Goal: Book appointment/travel/reservation

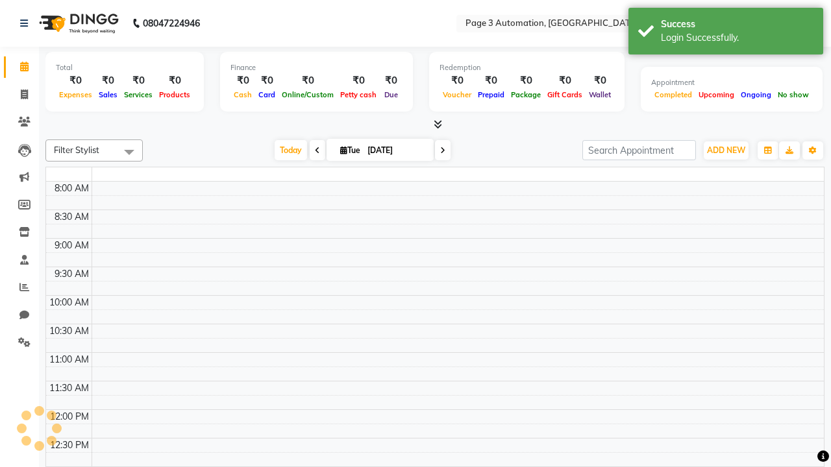
select select "en"
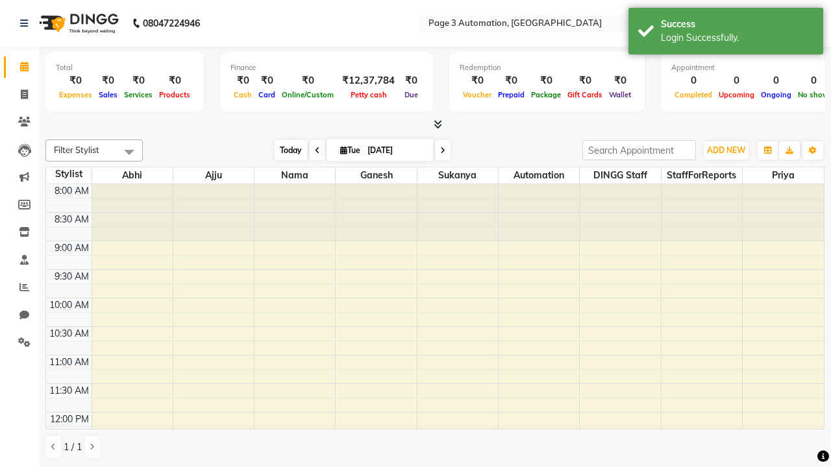
click at [284, 150] on span "Today" at bounding box center [291, 150] width 32 height 20
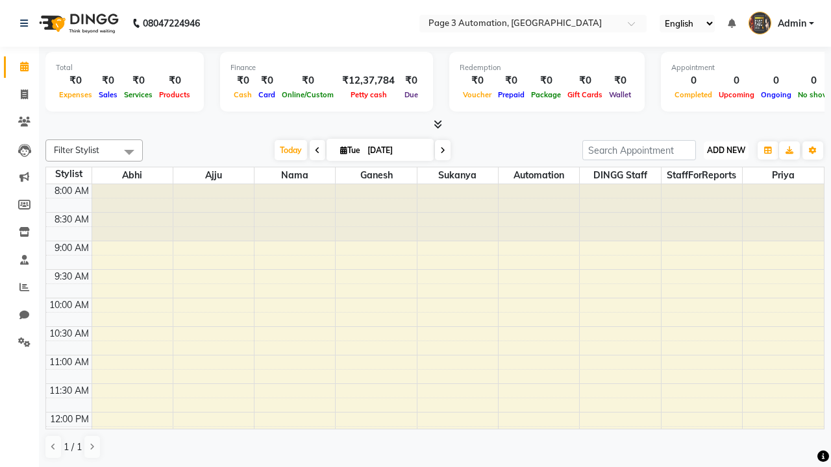
click at [726, 150] on span "ADD NEW" at bounding box center [726, 150] width 38 height 10
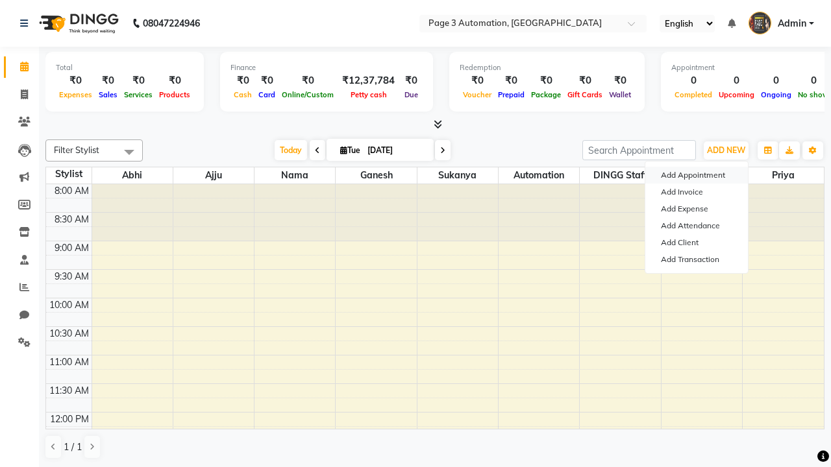
click at [697, 175] on button "Add Appointment" at bounding box center [696, 175] width 103 height 17
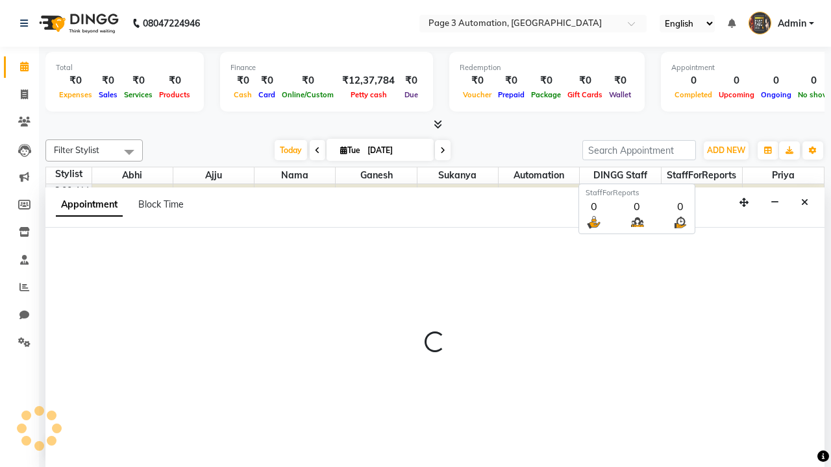
scroll to position [1, 0]
select select "tentative"
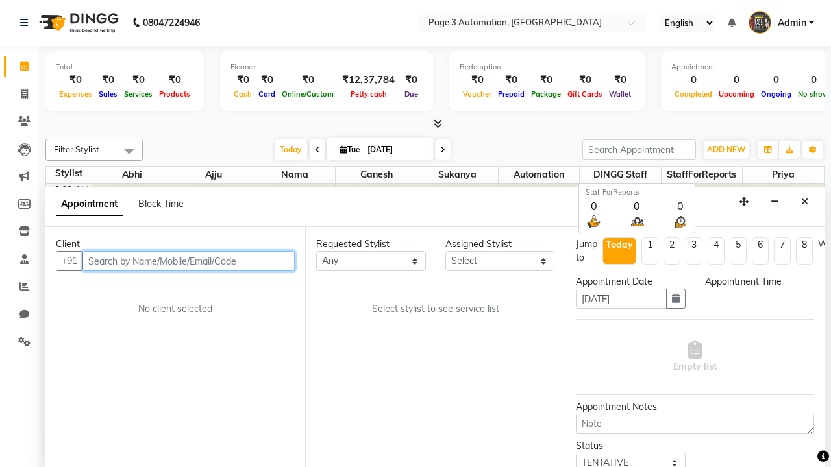
select select "540"
type input "8192346578"
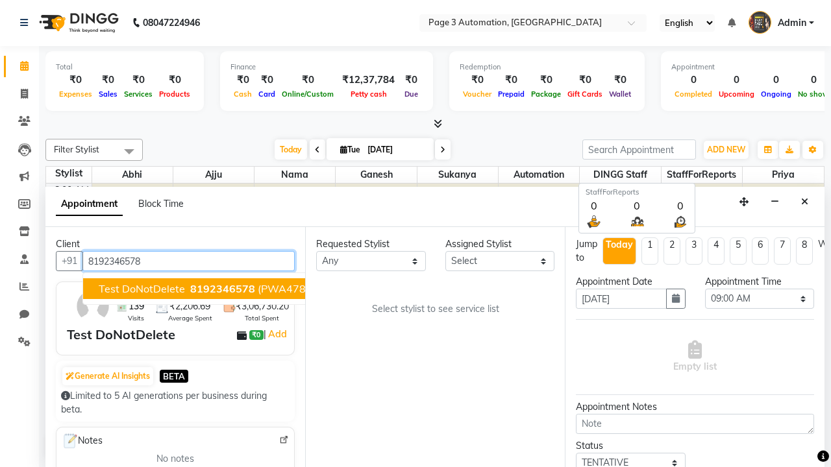
click at [190, 289] on span "8192346578" at bounding box center [222, 288] width 65 height 13
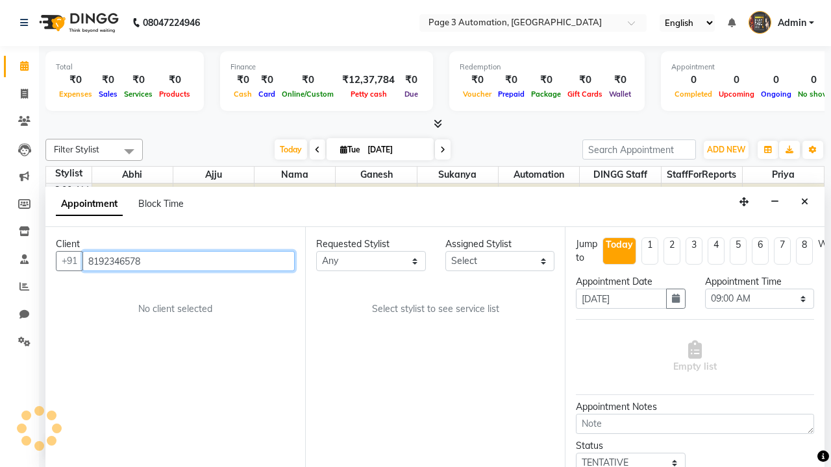
select select "711"
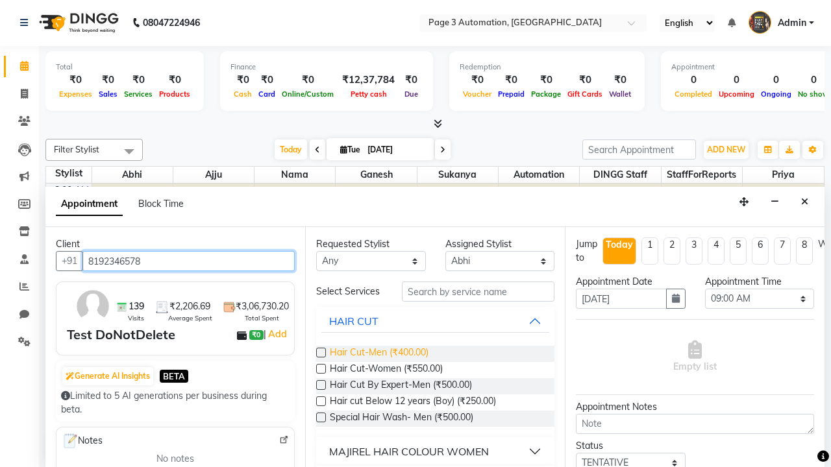
type input "8192346578"
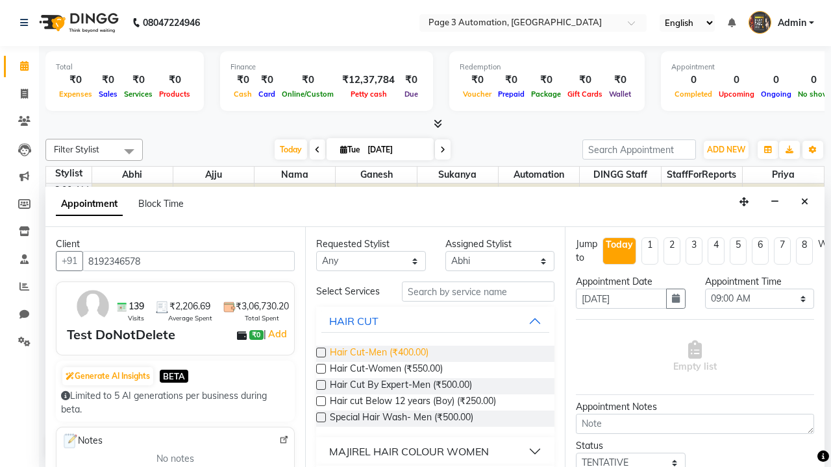
click at [378, 354] on span "Hair Cut-Men (₹400.00)" at bounding box center [379, 354] width 99 height 16
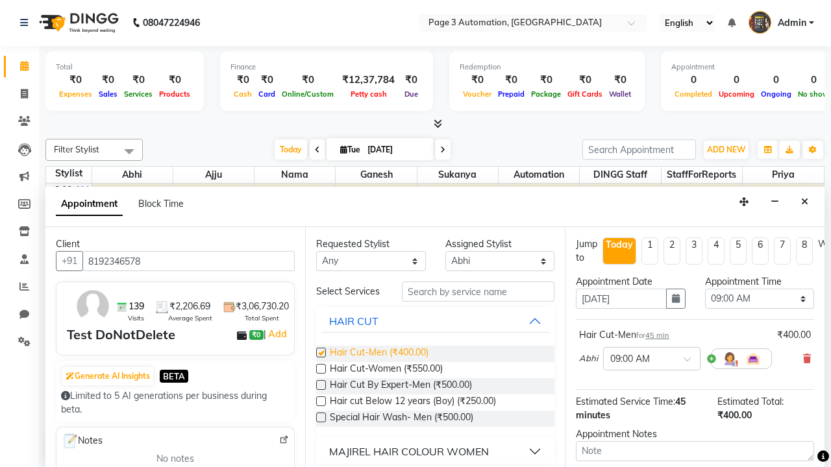
checkbox input "false"
select select "735"
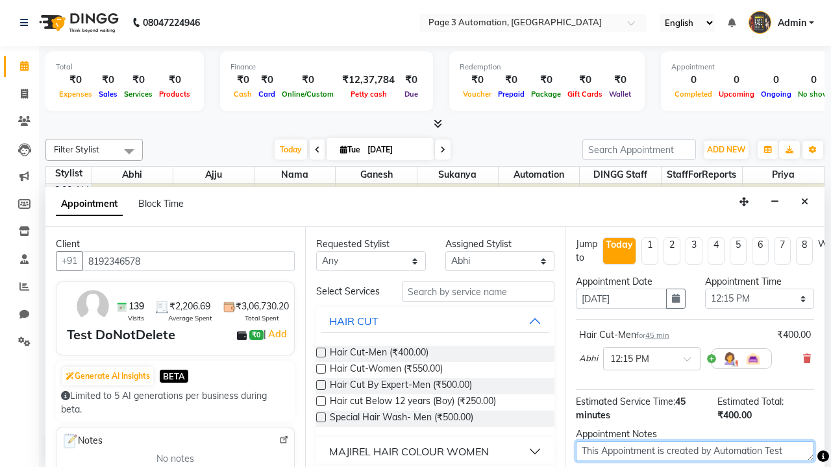
type textarea "This Appointment is created by Automation Test"
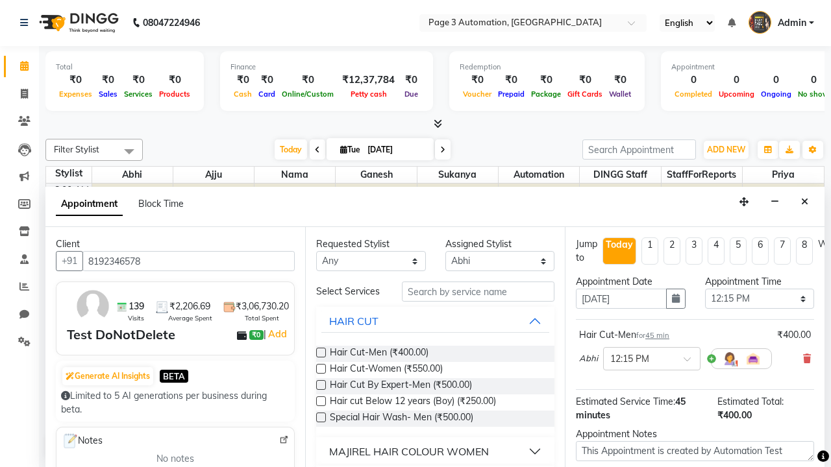
checkbox input "false"
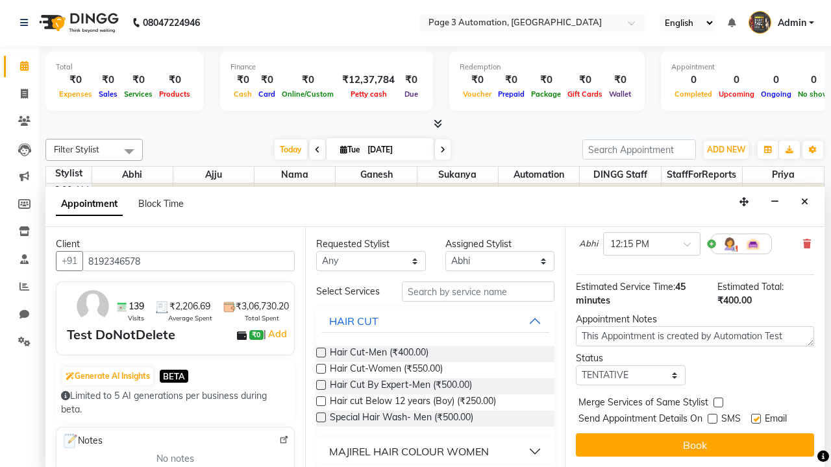
click at [756, 419] on label at bounding box center [756, 419] width 10 height 10
click at [756, 419] on input "checkbox" at bounding box center [755, 420] width 8 height 8
checkbox input "false"
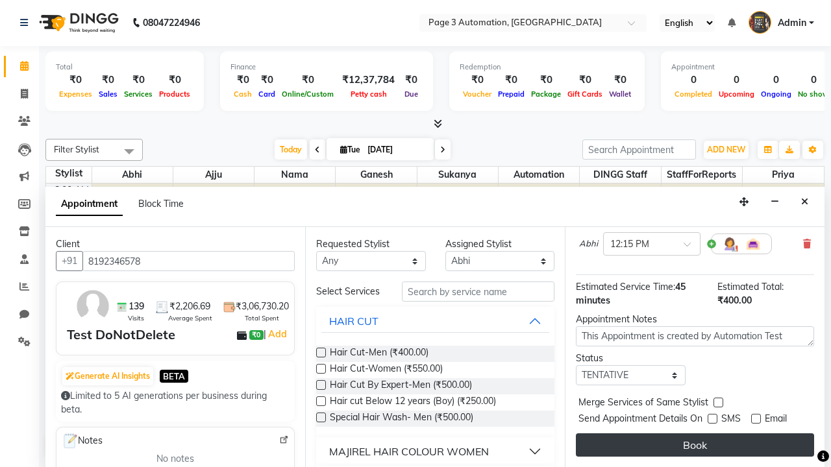
click at [695, 445] on button "Book" at bounding box center [695, 445] width 238 height 23
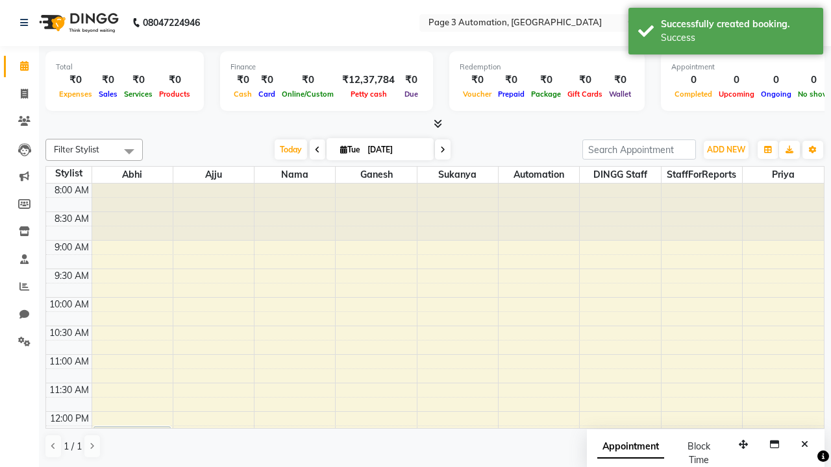
scroll to position [0, 0]
click at [726, 33] on div "Success" at bounding box center [737, 38] width 153 height 14
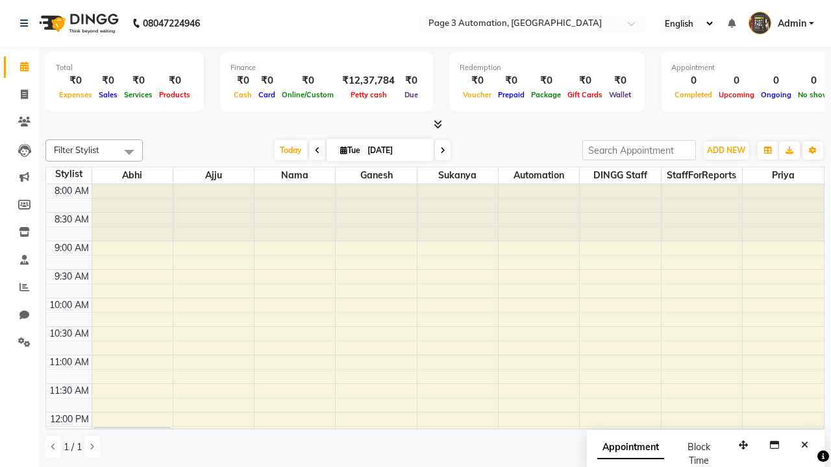
click at [129, 152] on span at bounding box center [129, 152] width 26 height 25
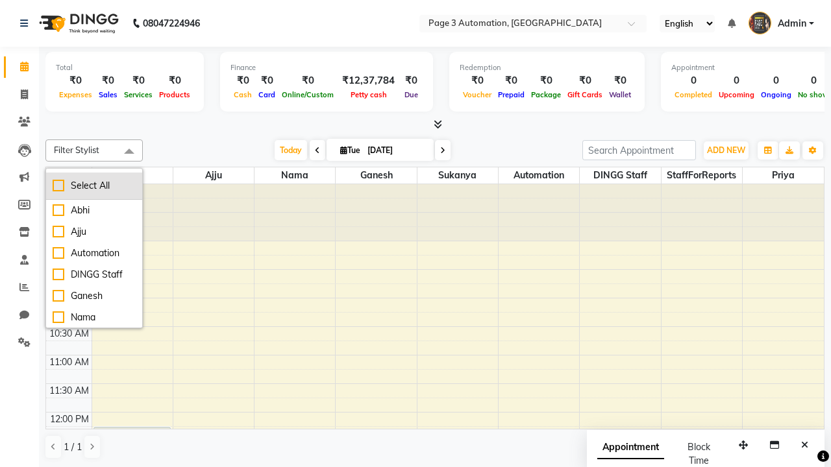
click at [94, 186] on div "Select All" at bounding box center [94, 186] width 83 height 14
checkbox input "true"
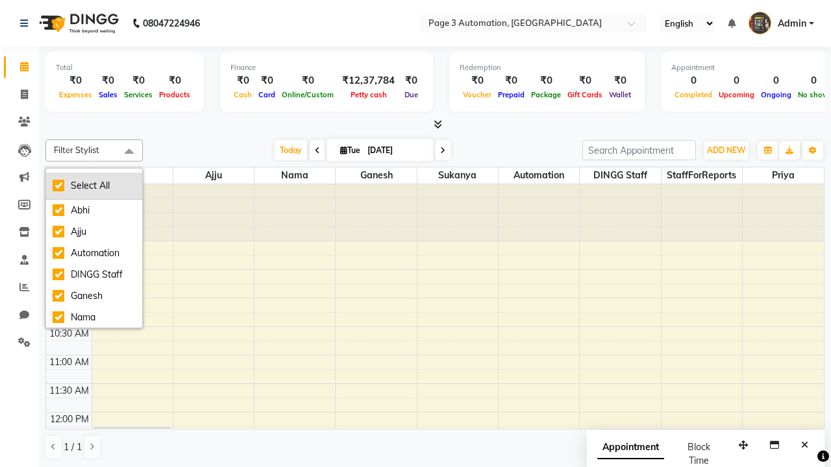
checkbox input "true"
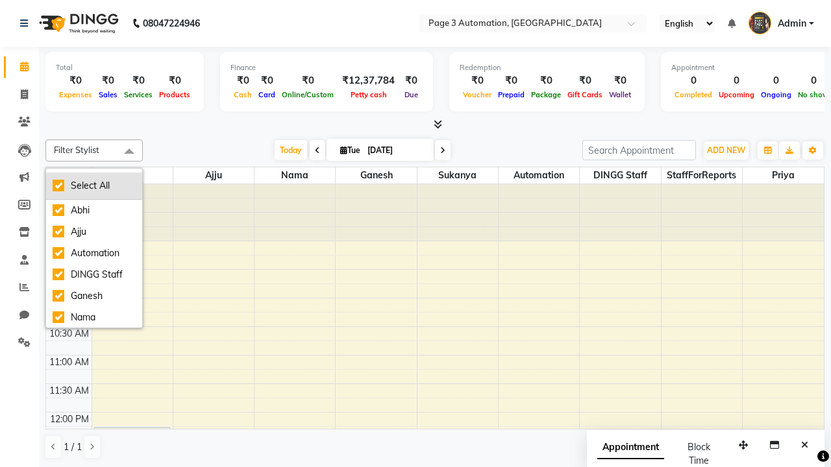
checkbox input "true"
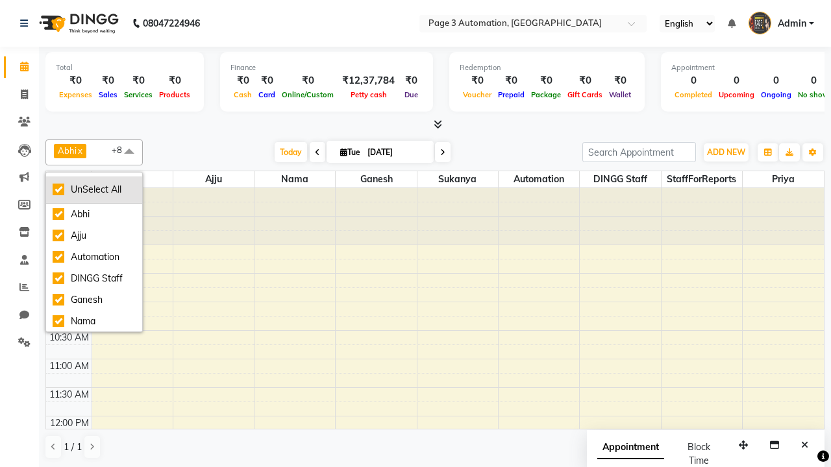
click at [94, 190] on div "UnSelect All" at bounding box center [94, 190] width 83 height 14
checkbox input "false"
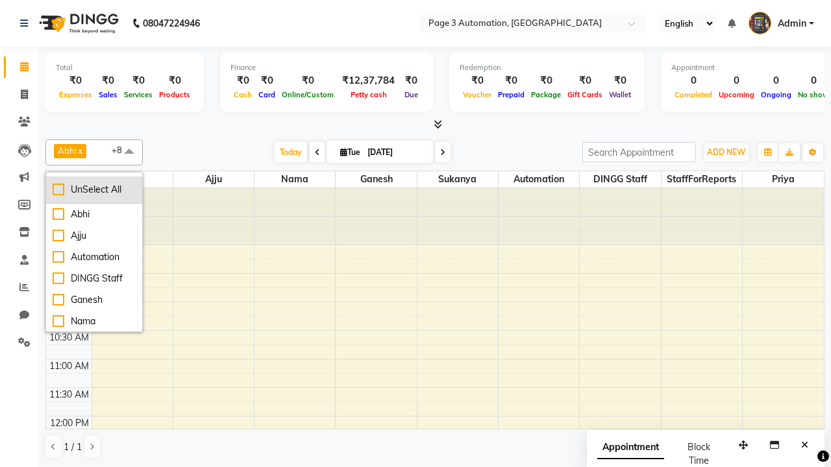
checkbox input "false"
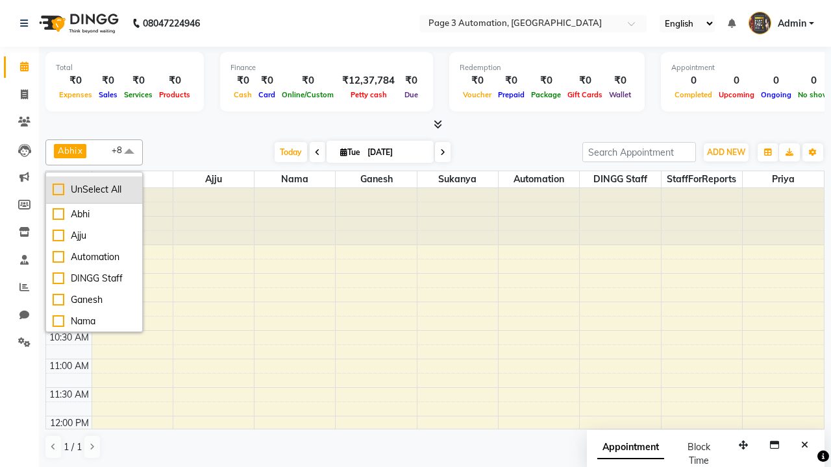
checkbox input "false"
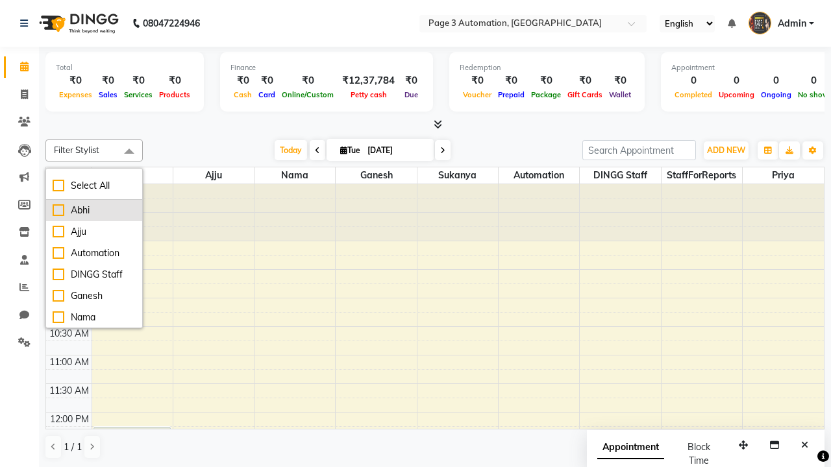
click at [94, 210] on div "Abhi" at bounding box center [94, 211] width 83 height 14
checkbox input "true"
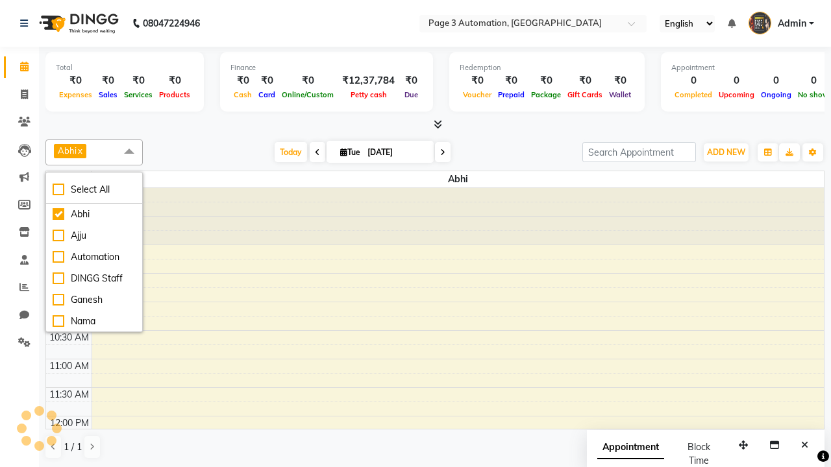
click at [129, 152] on span at bounding box center [129, 152] width 26 height 25
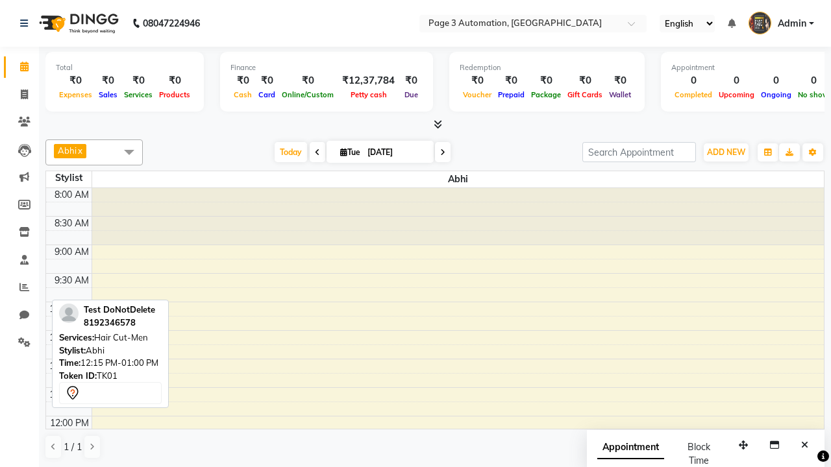
scroll to position [143, 0]
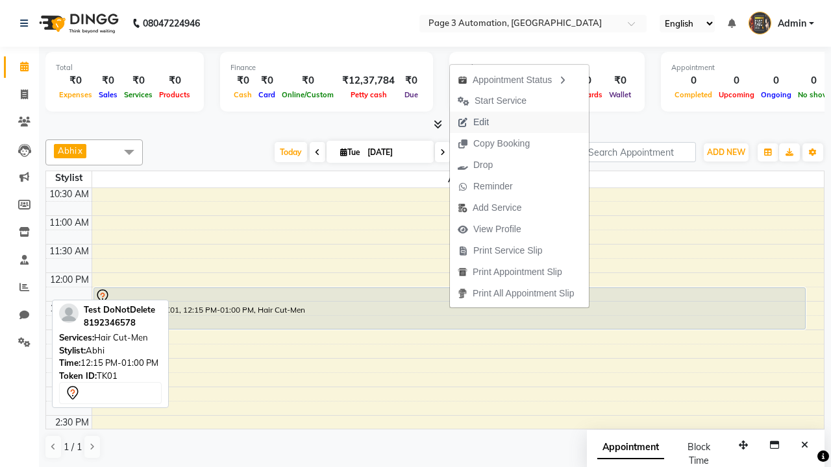
click at [521, 122] on button "Edit" at bounding box center [519, 122] width 139 height 21
select select "tentative"
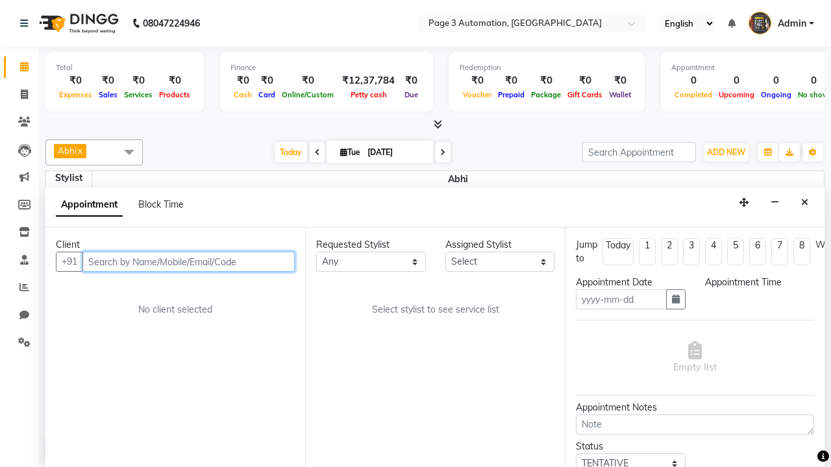
type input "[DATE]"
type textarea "This Appointment is created by Automation Test"
select select "735"
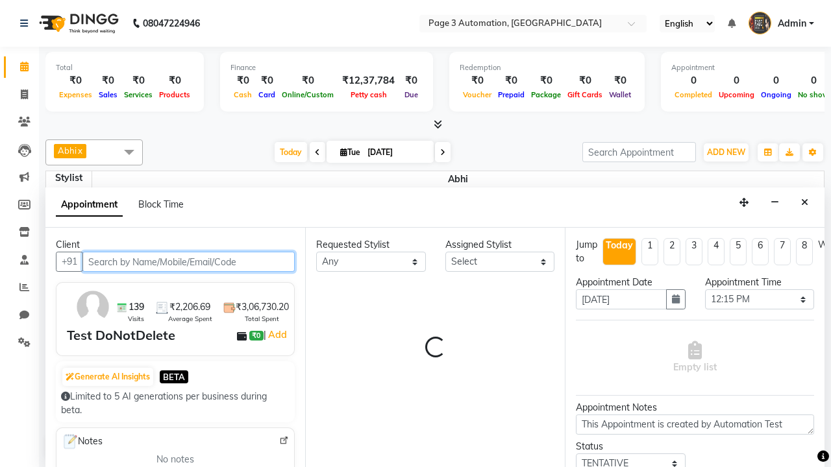
select select "711"
select select "1039"
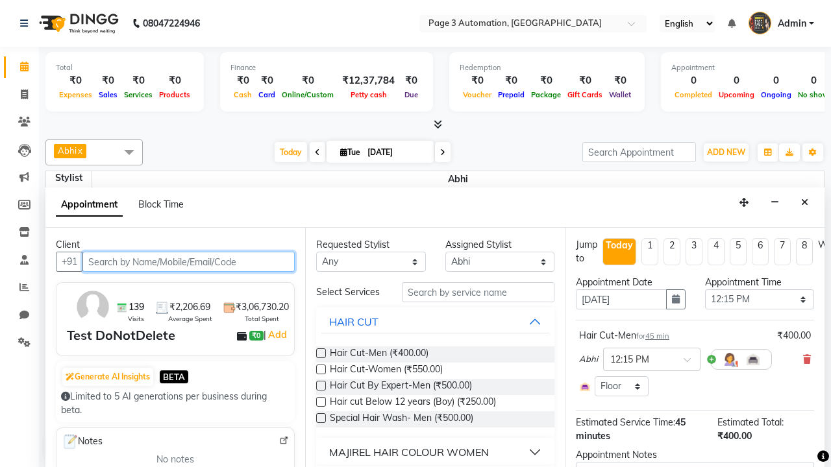
scroll to position [1, 0]
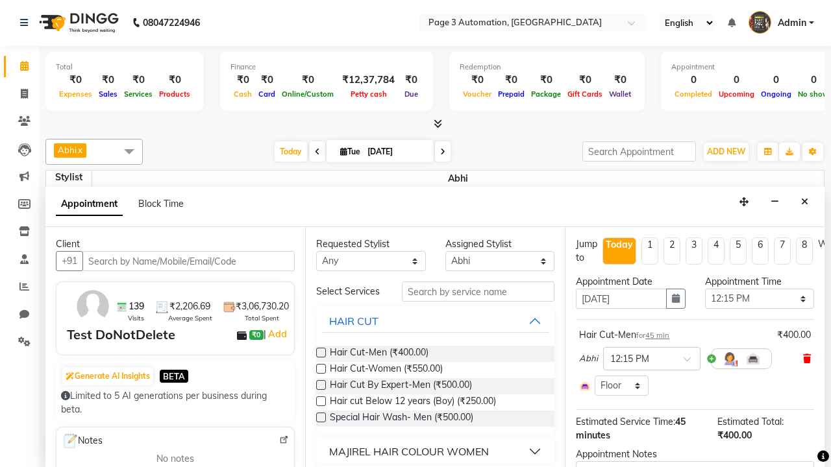
click at [807, 359] on icon at bounding box center [807, 358] width 8 height 9
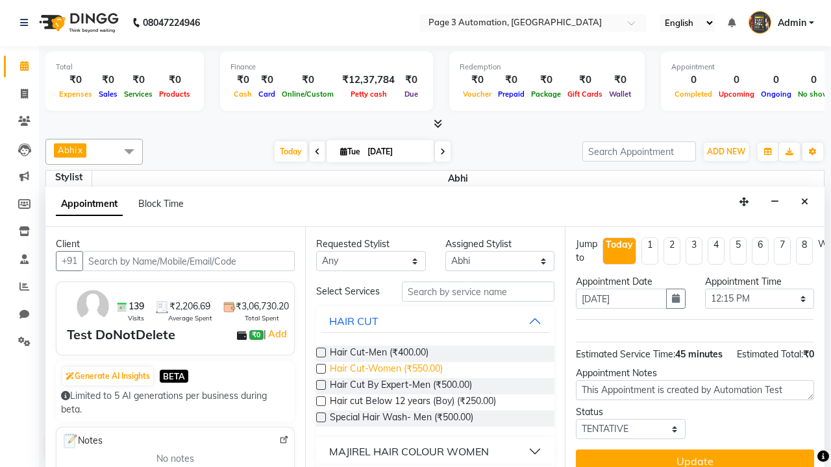
click at [386, 370] on span "Hair Cut-Women (₹550.00)" at bounding box center [386, 370] width 113 height 16
checkbox input "true"
type textarea "Update Appointment"
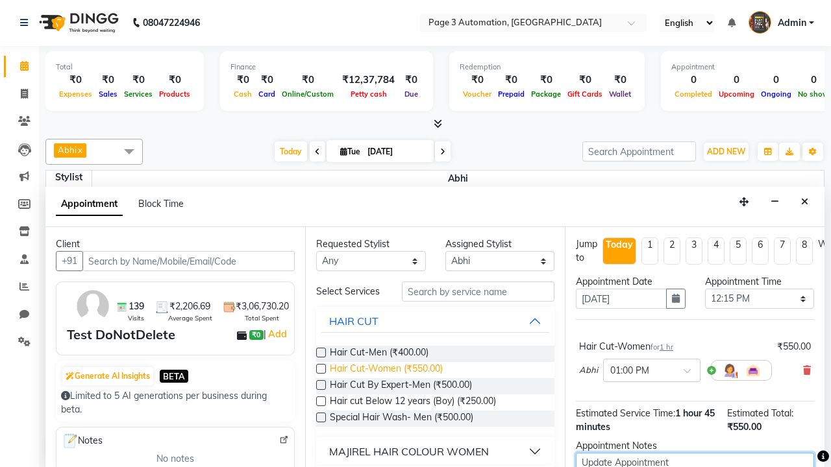
checkbox input "false"
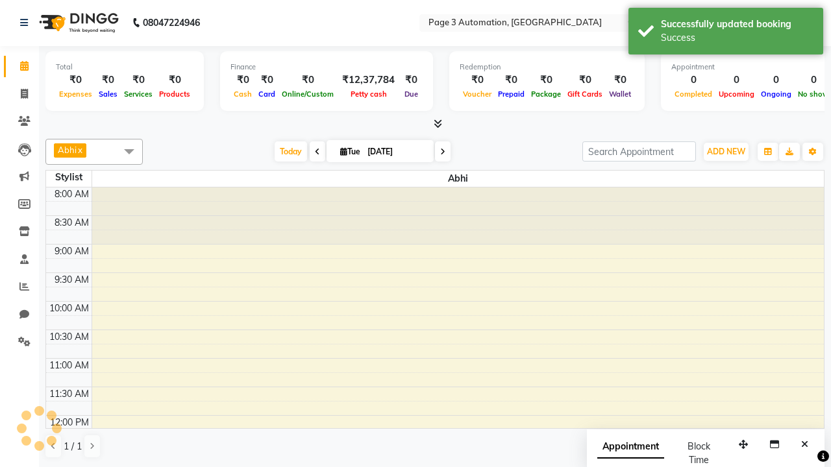
scroll to position [0, 0]
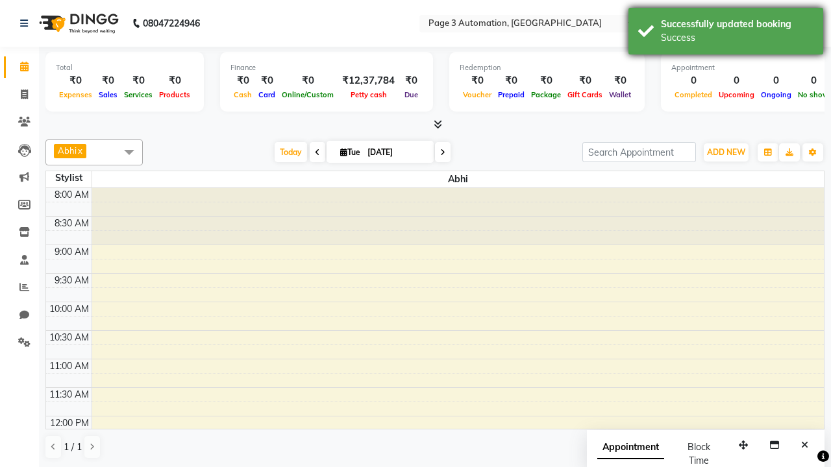
click at [726, 33] on div "Success" at bounding box center [737, 38] width 153 height 14
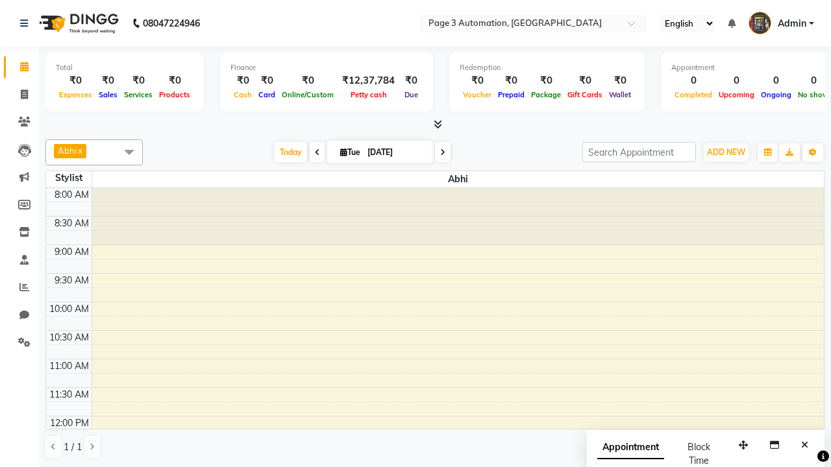
click at [129, 152] on span at bounding box center [129, 152] width 26 height 25
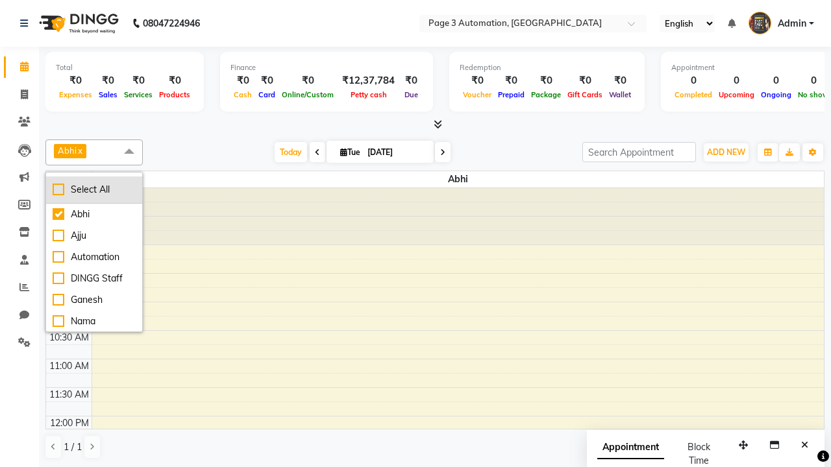
click at [94, 190] on div "Select All" at bounding box center [94, 190] width 83 height 14
checkbox input "true"
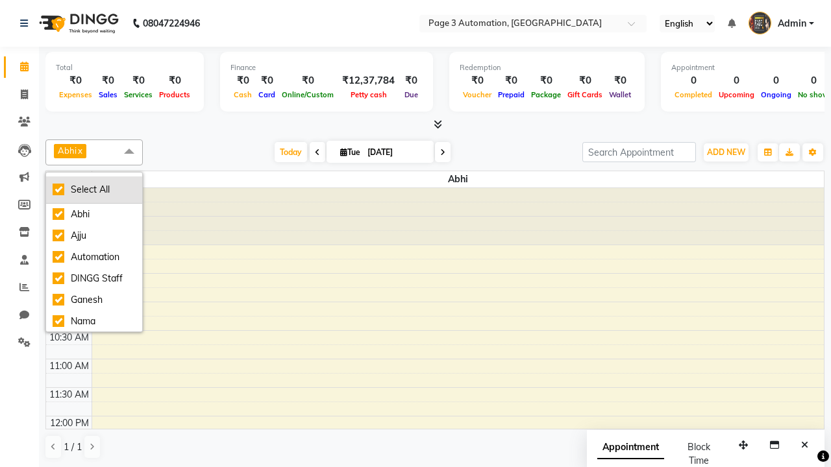
checkbox input "true"
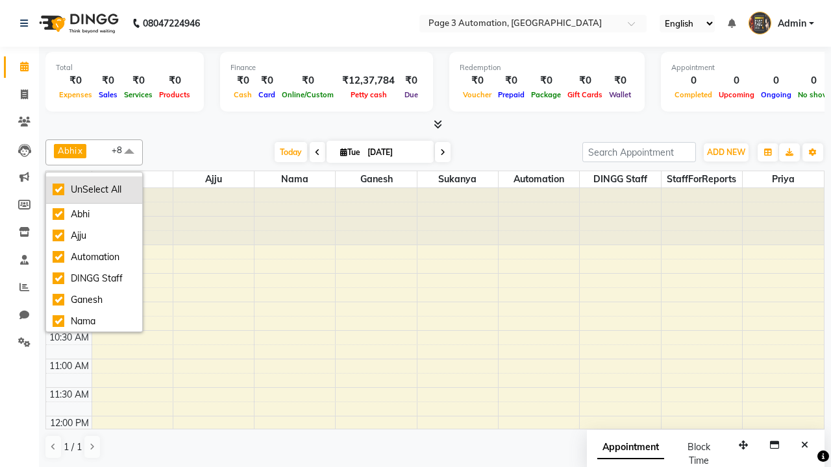
click at [94, 190] on div "UnSelect All" at bounding box center [94, 190] width 83 height 14
checkbox input "false"
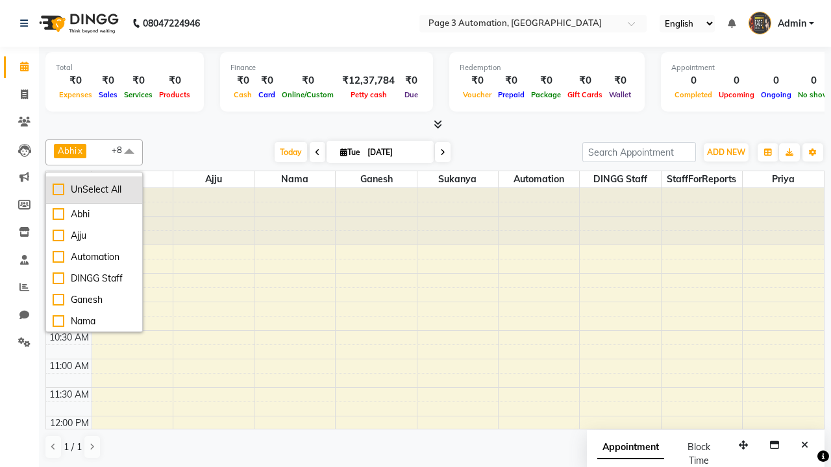
checkbox input "false"
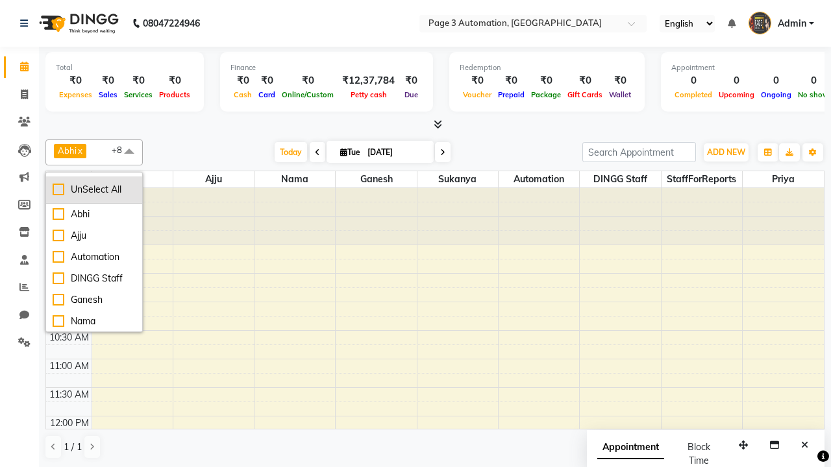
checkbox input "false"
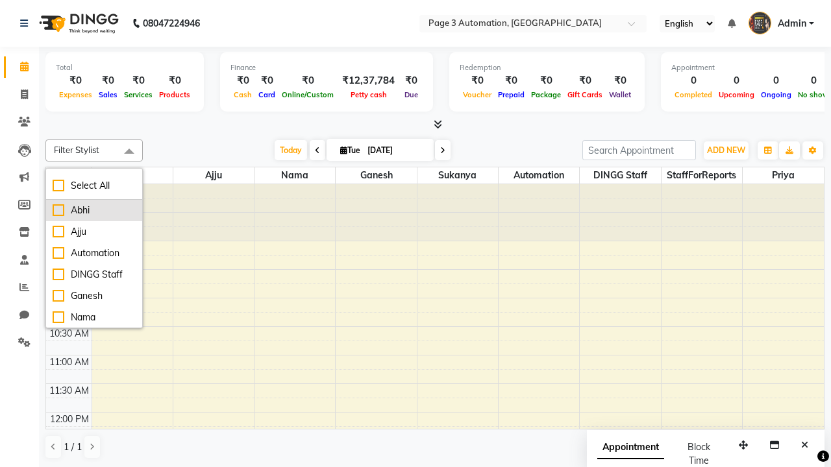
click at [94, 210] on div "Abhi" at bounding box center [94, 211] width 83 height 14
checkbox input "true"
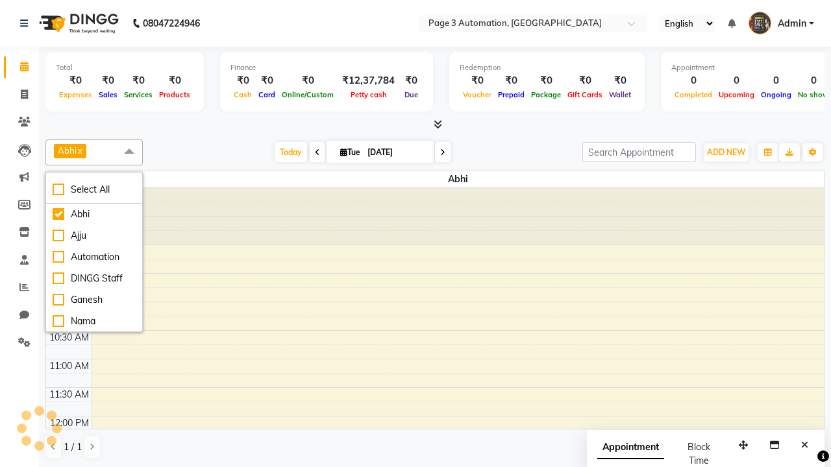
click at [129, 152] on span at bounding box center [129, 152] width 26 height 25
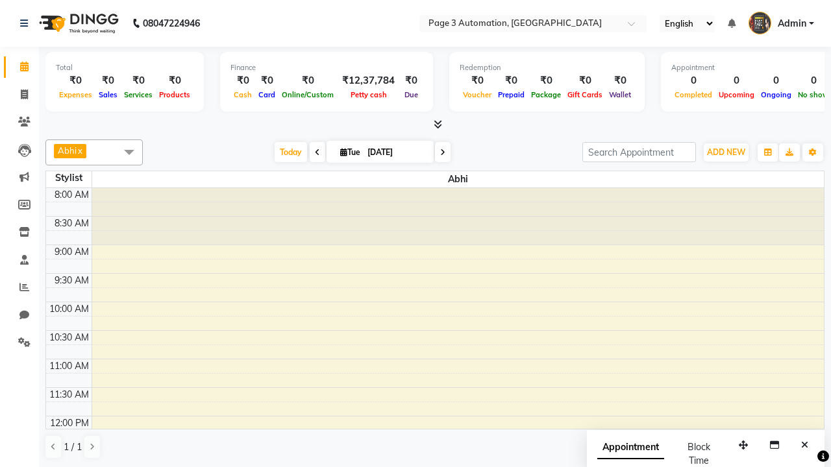
scroll to position [193, 0]
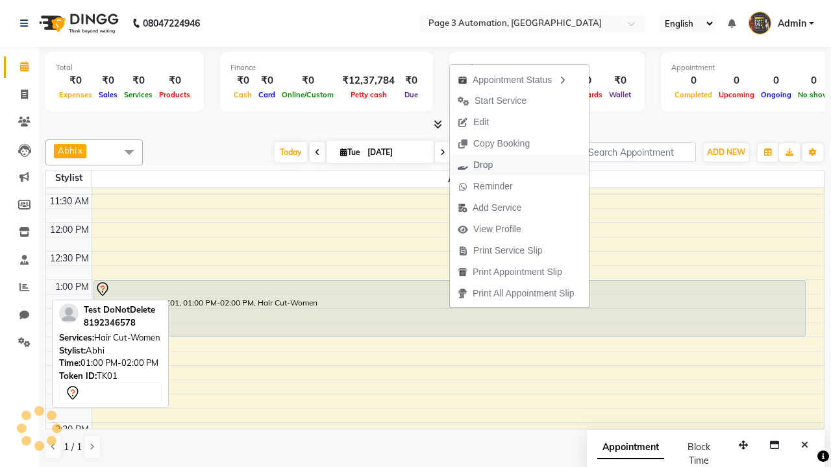
click at [521, 165] on button "Drop" at bounding box center [519, 165] width 139 height 21
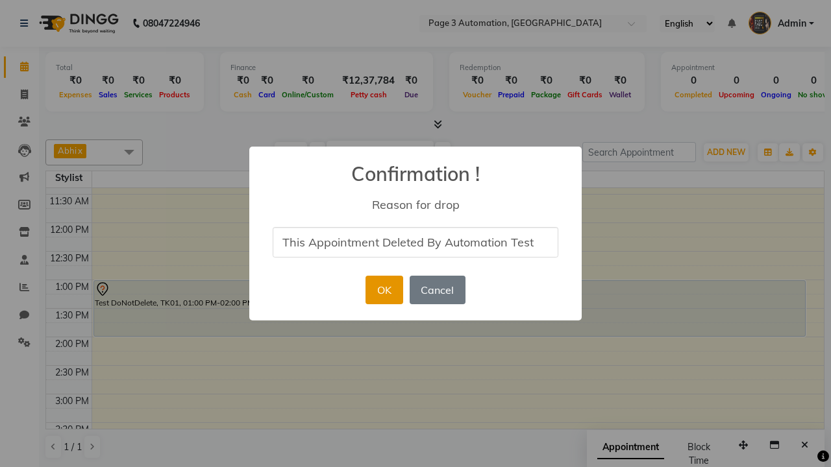
type input "This Appointment Deleted By Automation Test"
click at [384, 290] on button "OK" at bounding box center [383, 290] width 37 height 29
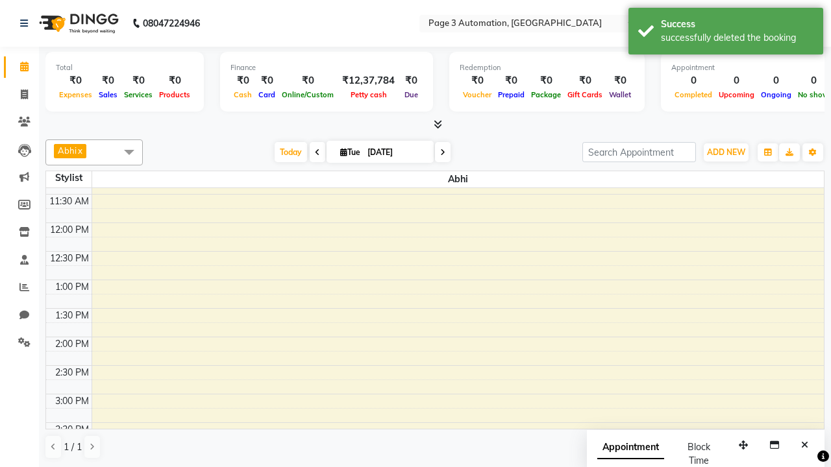
click at [726, 33] on div "successfully deleted the booking" at bounding box center [737, 38] width 153 height 14
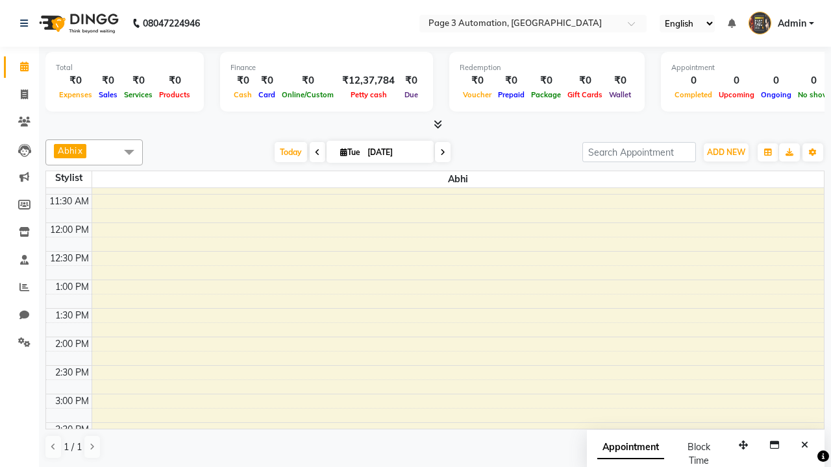
click at [129, 152] on span at bounding box center [129, 152] width 26 height 25
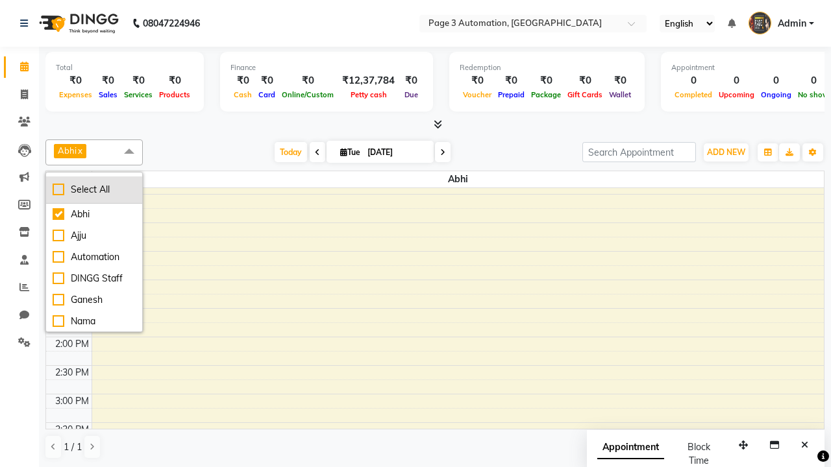
click at [94, 190] on div "Select All" at bounding box center [94, 190] width 83 height 14
checkbox input "true"
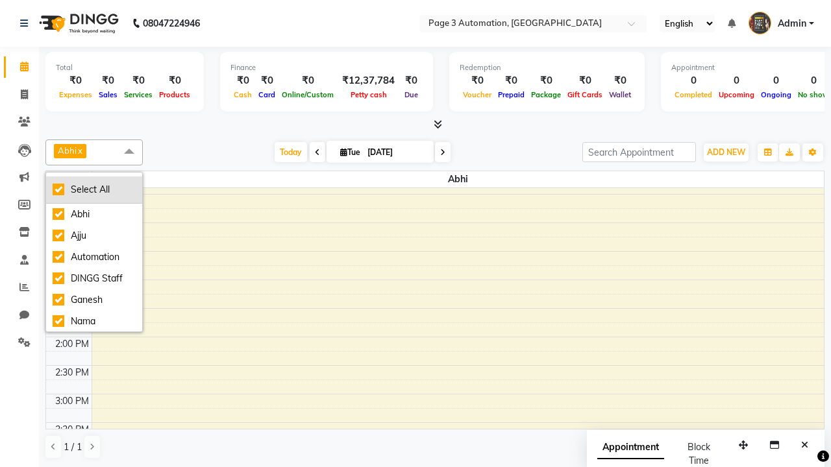
checkbox input "true"
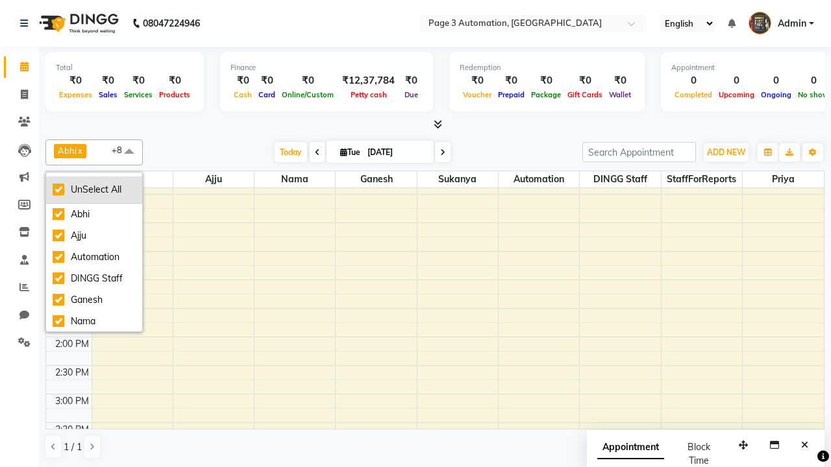
click at [94, 190] on div "UnSelect All" at bounding box center [94, 190] width 83 height 14
checkbox input "false"
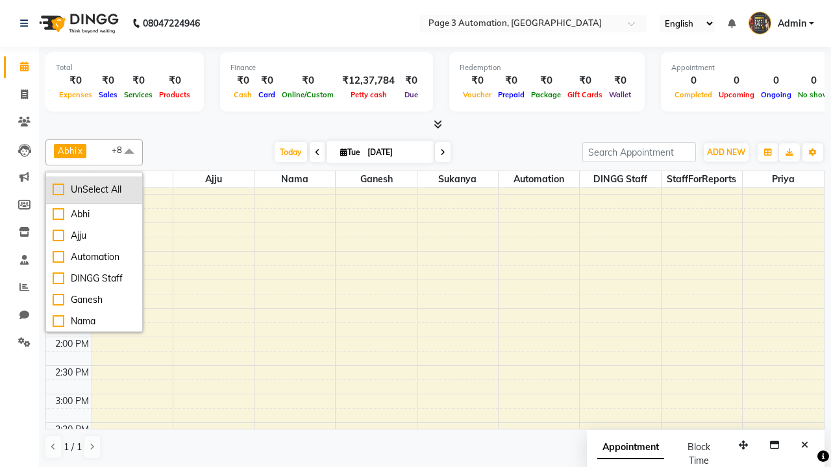
checkbox input "false"
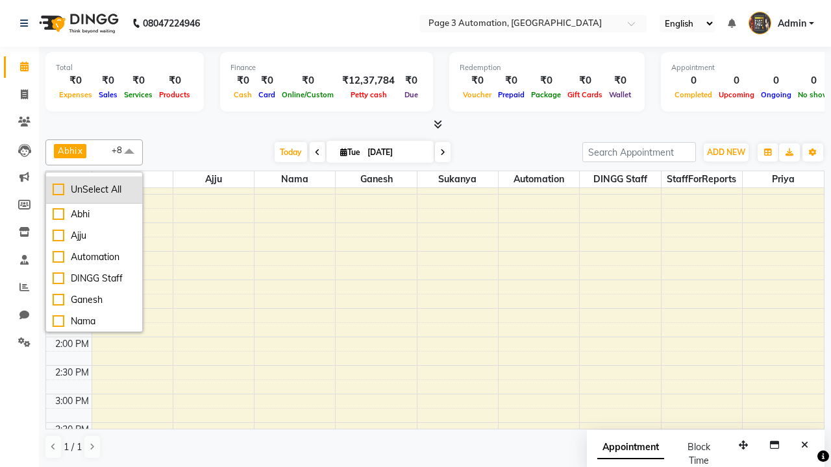
checkbox input "false"
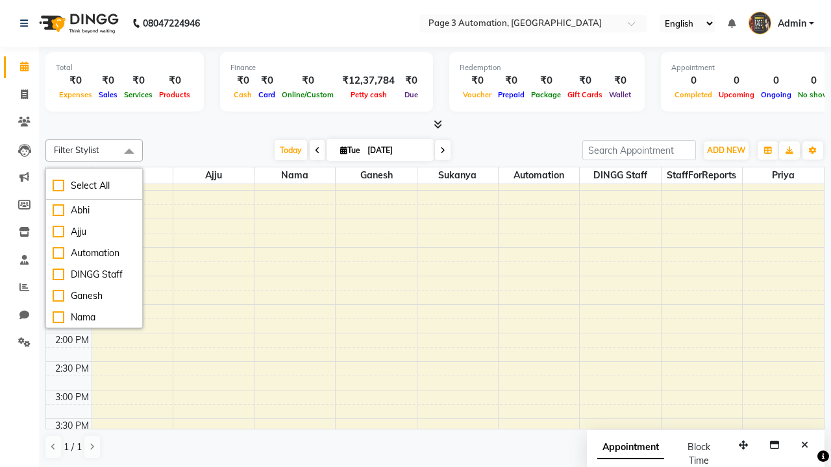
click at [129, 152] on span at bounding box center [129, 152] width 26 height 25
